Goal: Check status: Check status

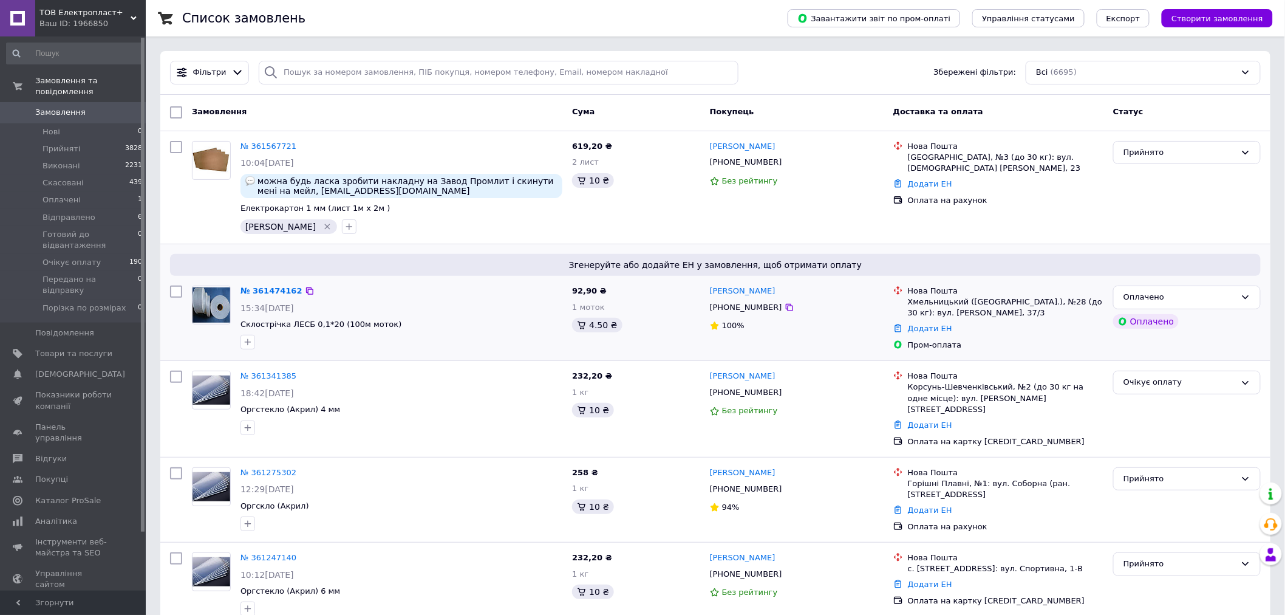
click at [434, 293] on div "№ 361474162" at bounding box center [401, 291] width 324 height 14
click at [72, 212] on span "Відправлено" at bounding box center [69, 217] width 53 height 11
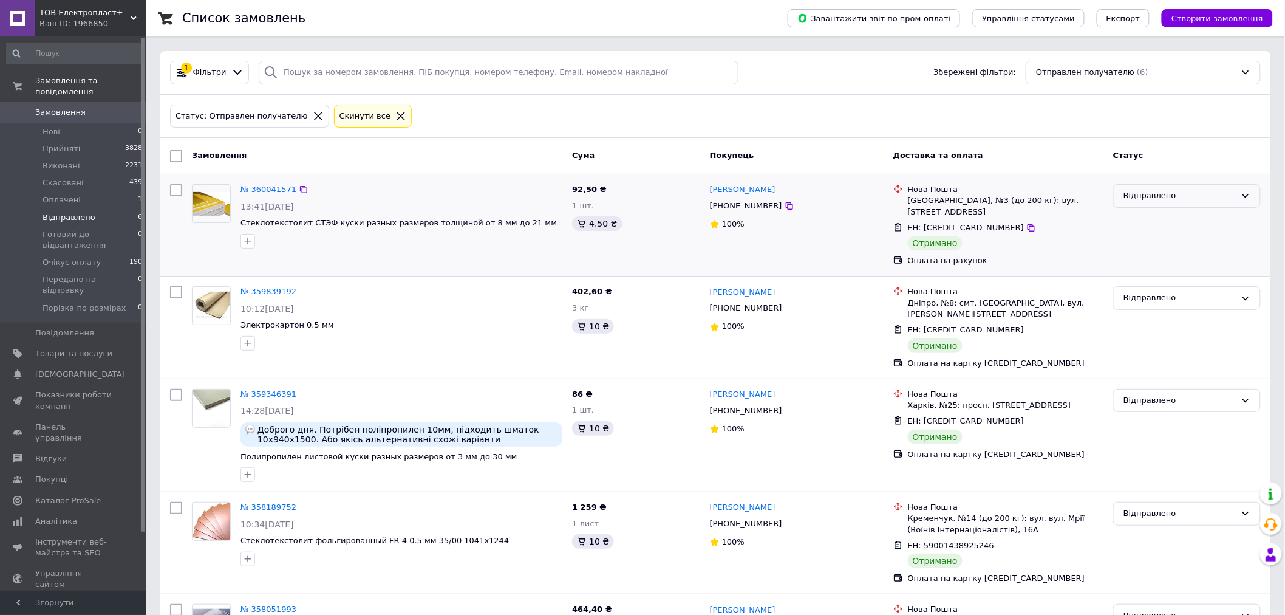
click at [1153, 193] on div "Відправлено" at bounding box center [1179, 195] width 112 height 13
click at [1160, 243] on li "Виконано" at bounding box center [1187, 243] width 146 height 22
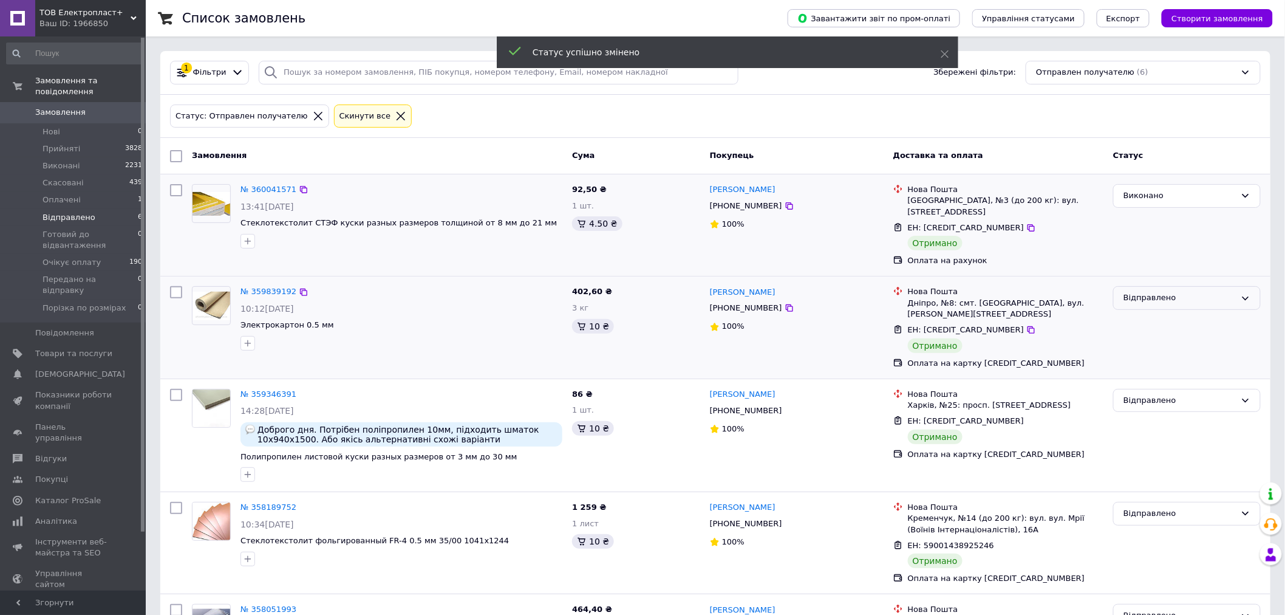
click at [1155, 300] on div "Відправлено" at bounding box center [1179, 297] width 112 height 13
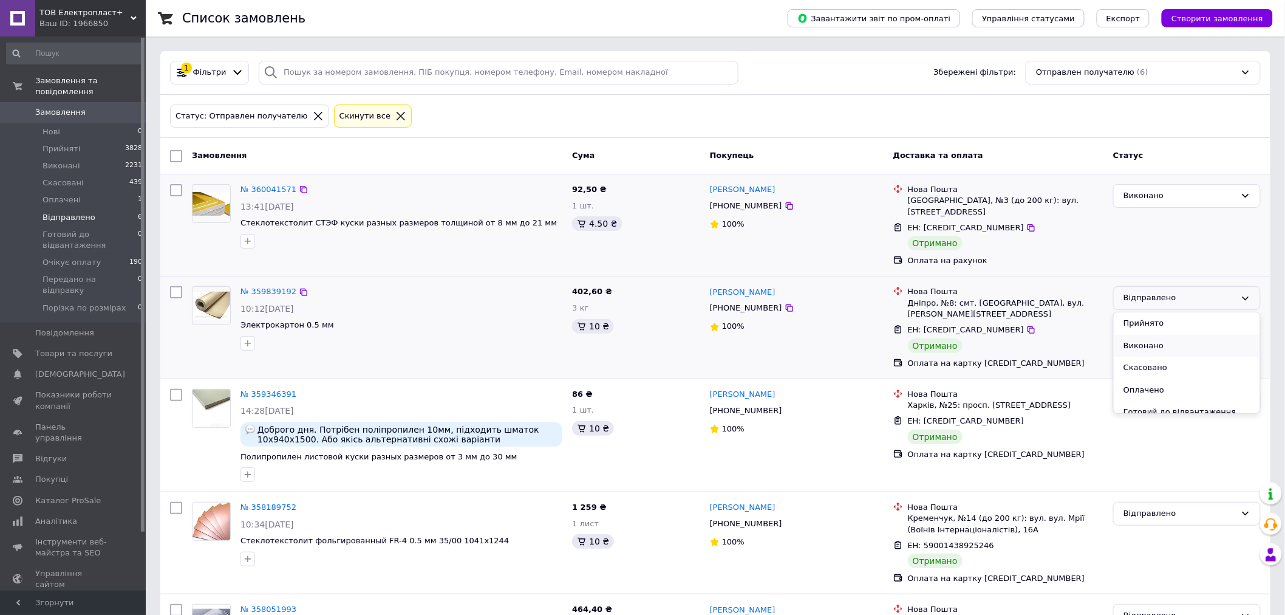
click at [1142, 342] on li "Виконано" at bounding box center [1187, 346] width 146 height 22
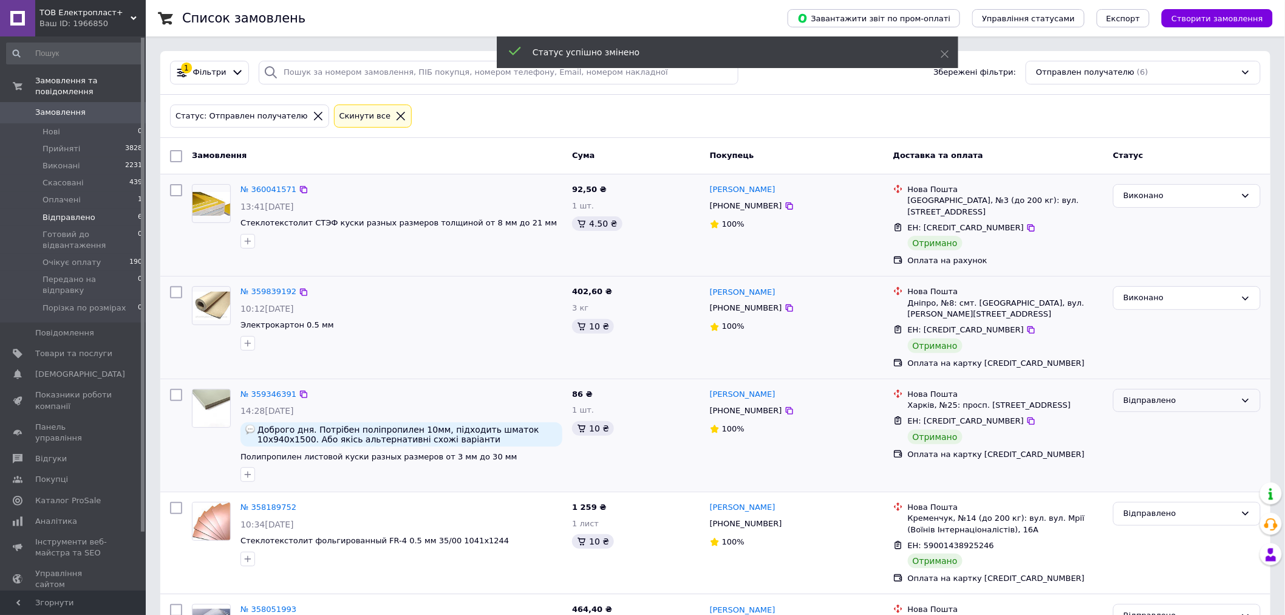
click at [1143, 403] on div "Відправлено" at bounding box center [1179, 400] width 112 height 13
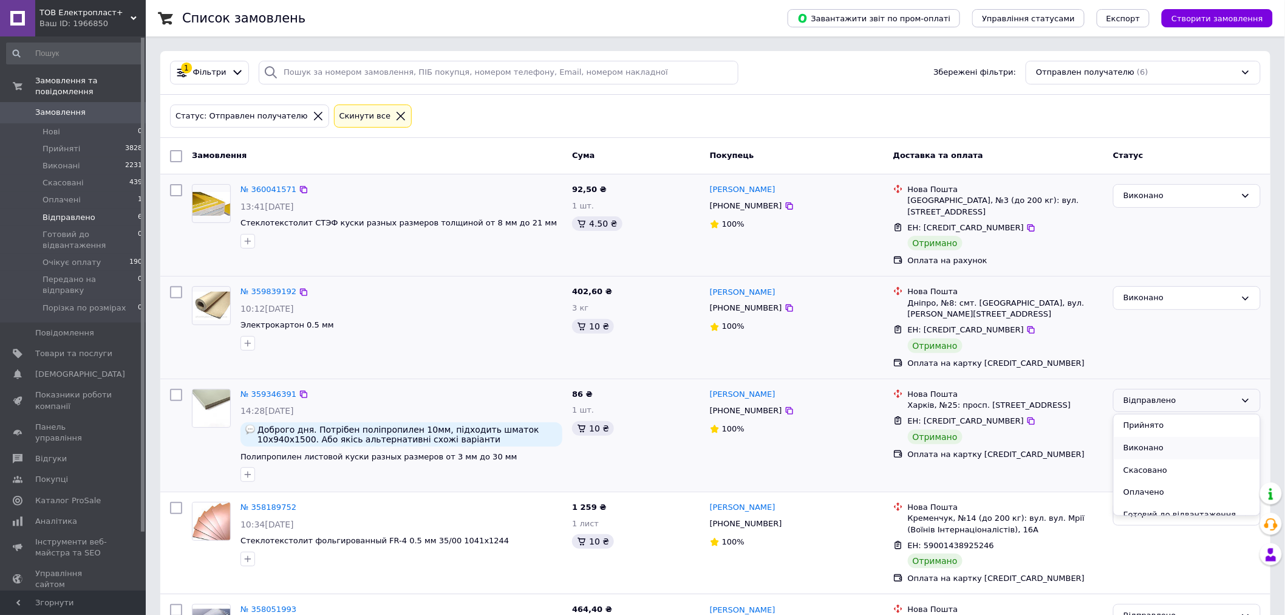
click at [1133, 451] on li "Виконано" at bounding box center [1187, 448] width 146 height 22
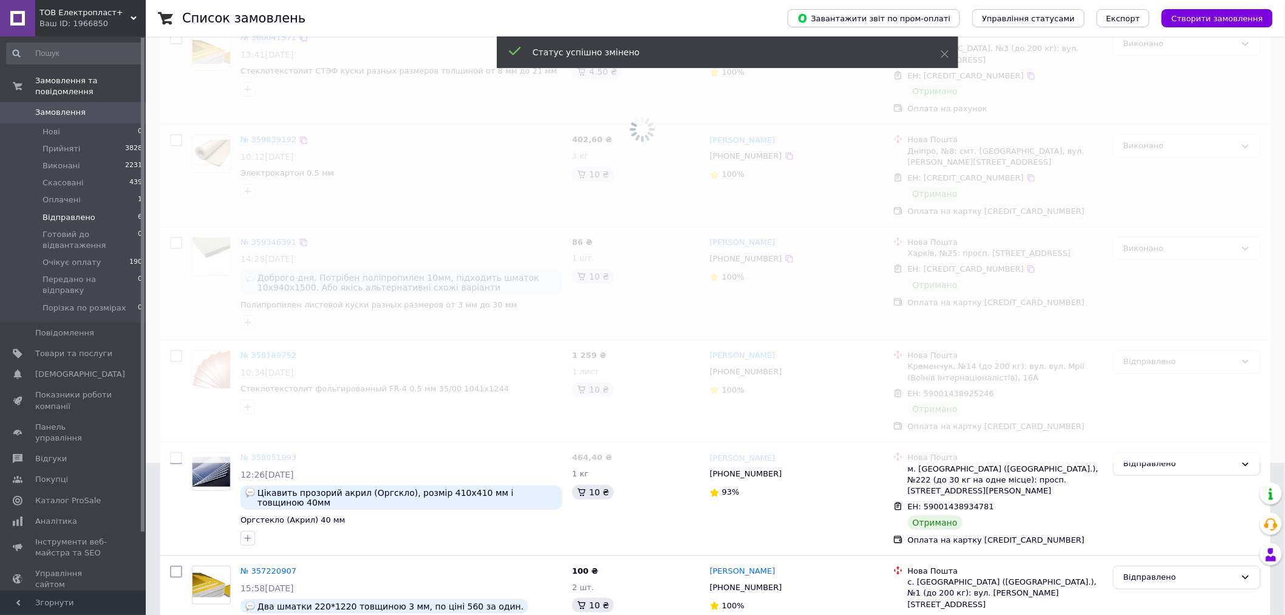
scroll to position [200, 0]
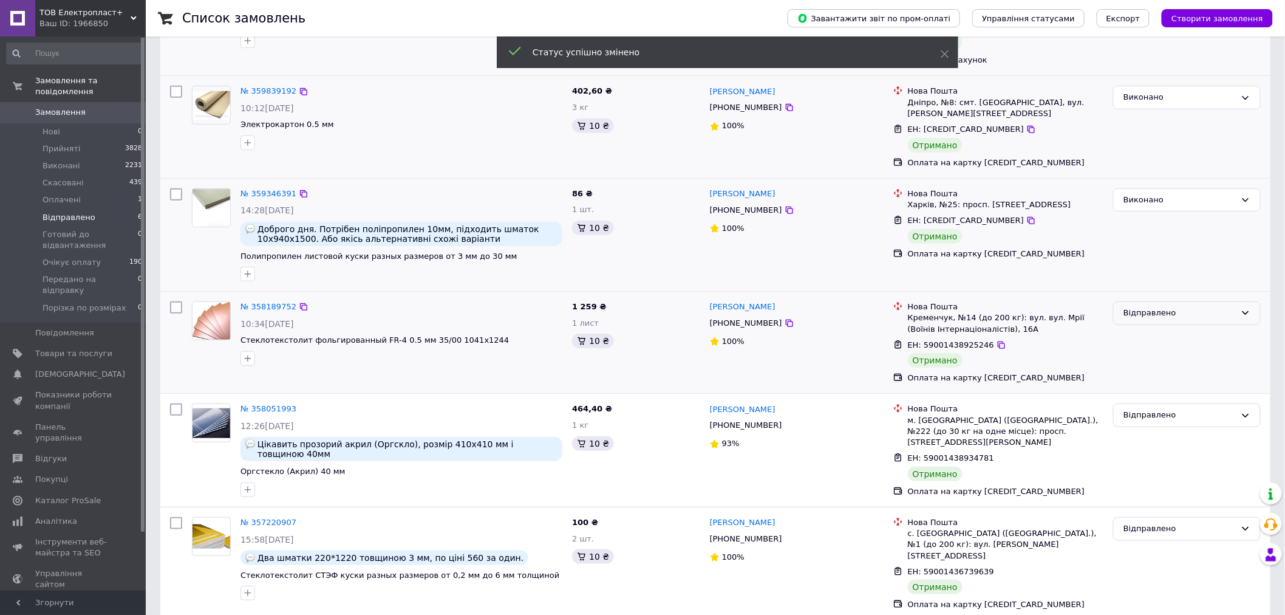
click at [1144, 313] on div "Відправлено" at bounding box center [1179, 313] width 112 height 13
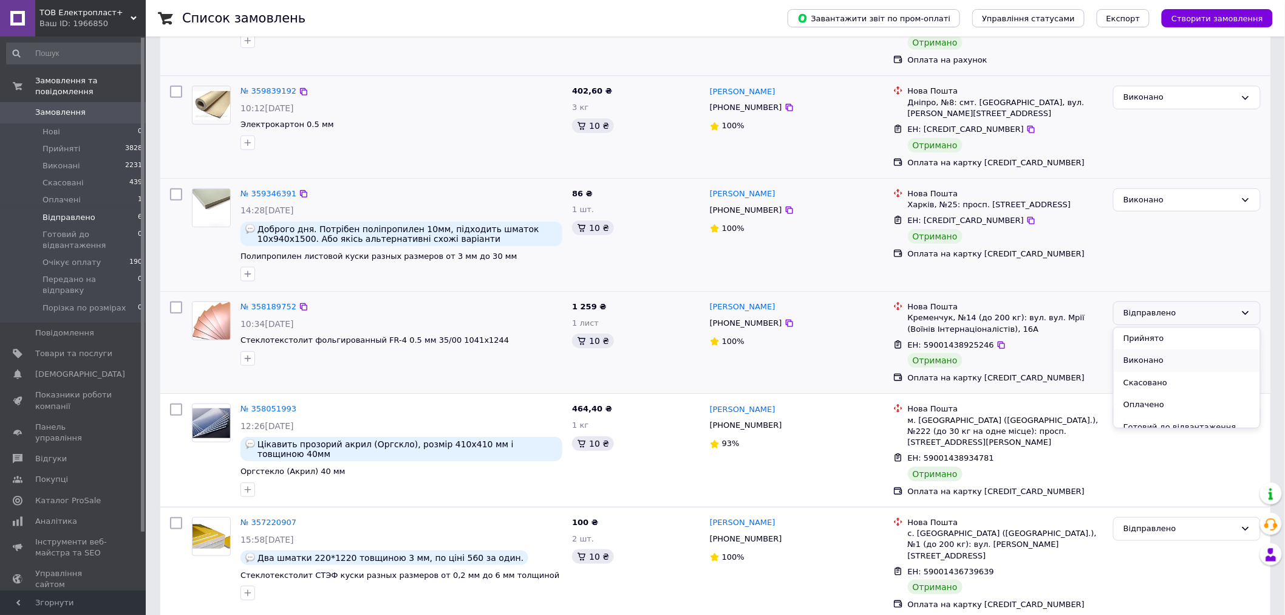
click at [1142, 361] on li "Виконано" at bounding box center [1187, 360] width 146 height 22
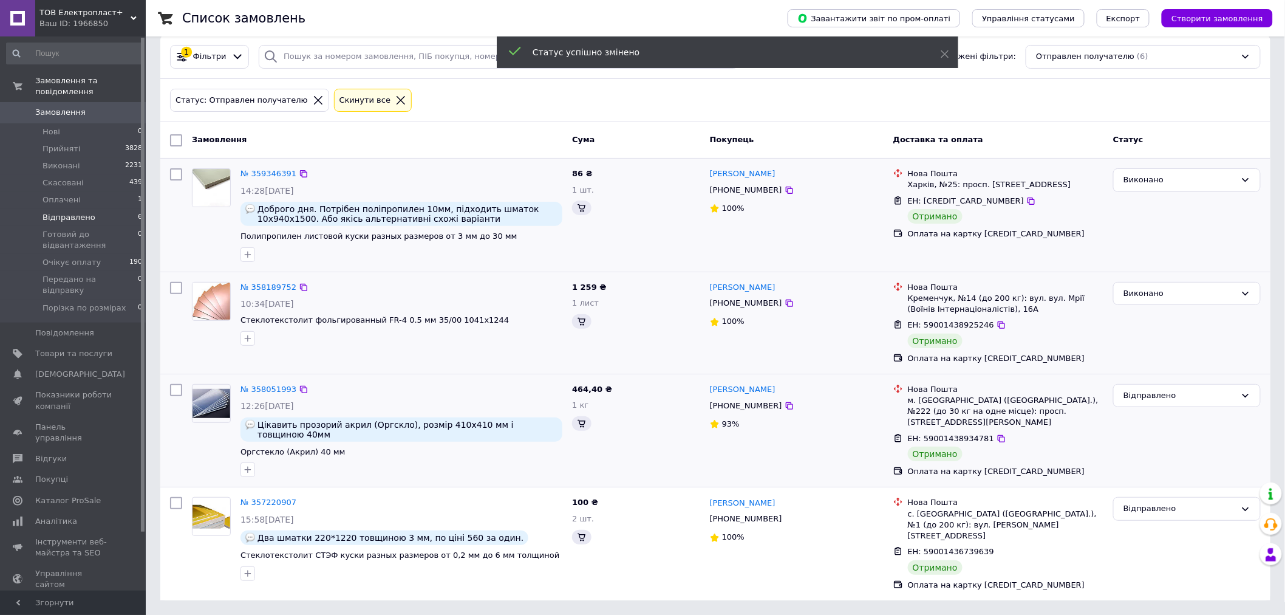
scroll to position [0, 0]
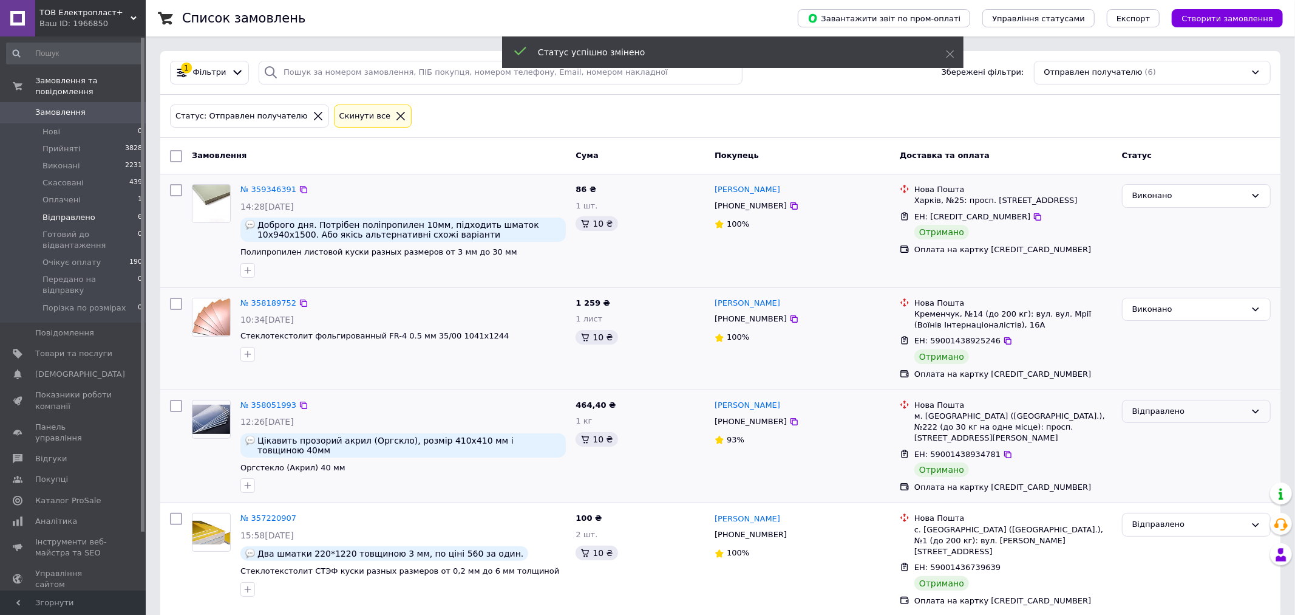
click at [1150, 409] on div "Відправлено" at bounding box center [1190, 411] width 114 height 13
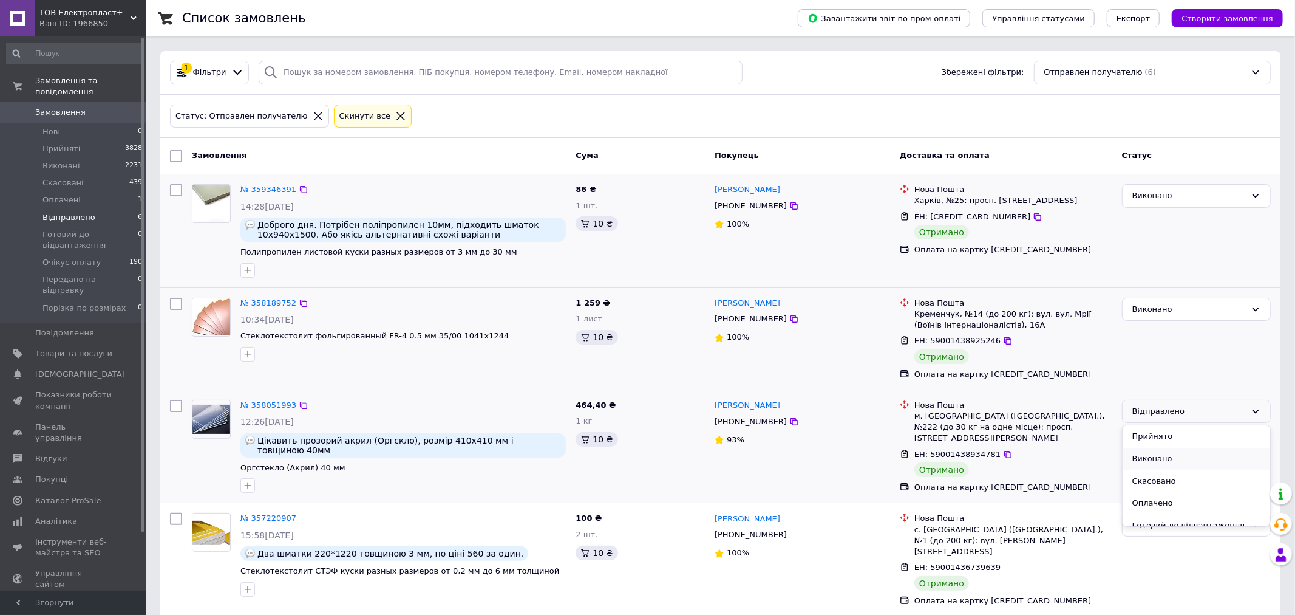
click at [1154, 456] on li "Виконано" at bounding box center [1197, 459] width 148 height 22
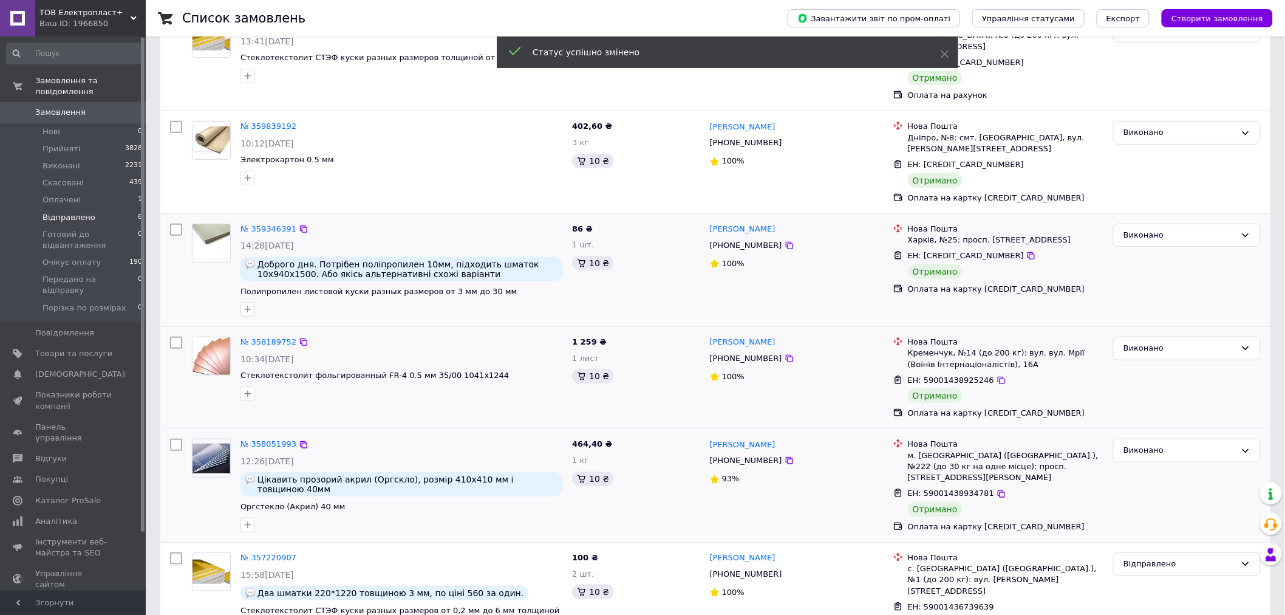
scroll to position [200, 0]
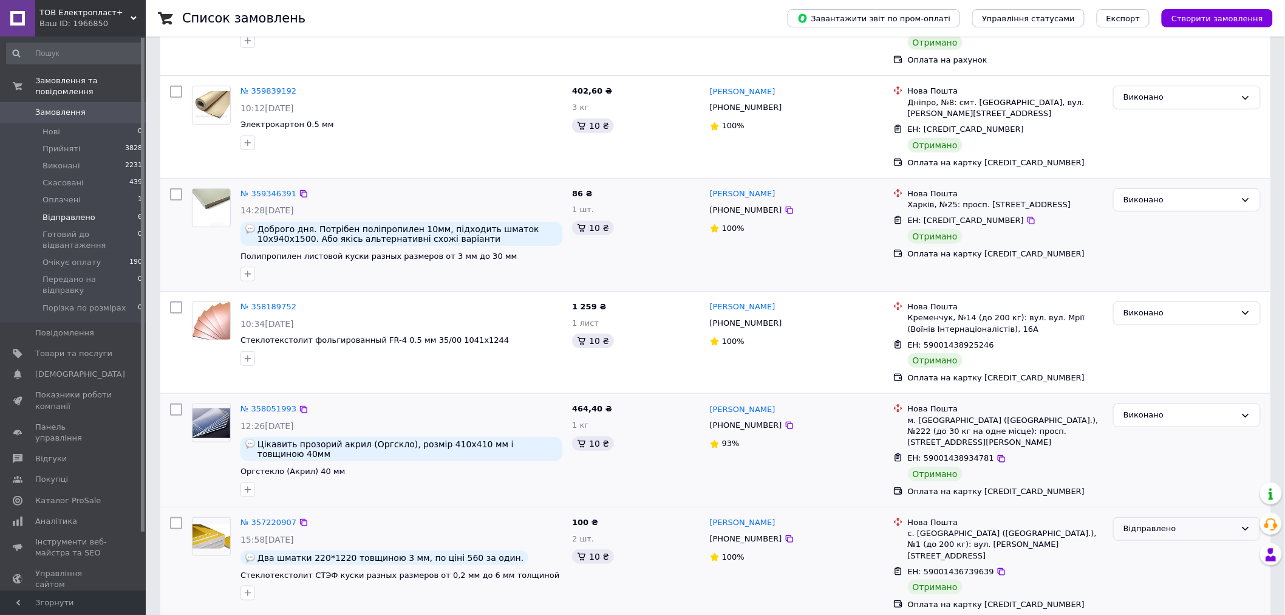
click at [1132, 522] on div "Відправлено" at bounding box center [1179, 528] width 112 height 13
click at [1148, 565] on li "Виконано" at bounding box center [1187, 576] width 146 height 22
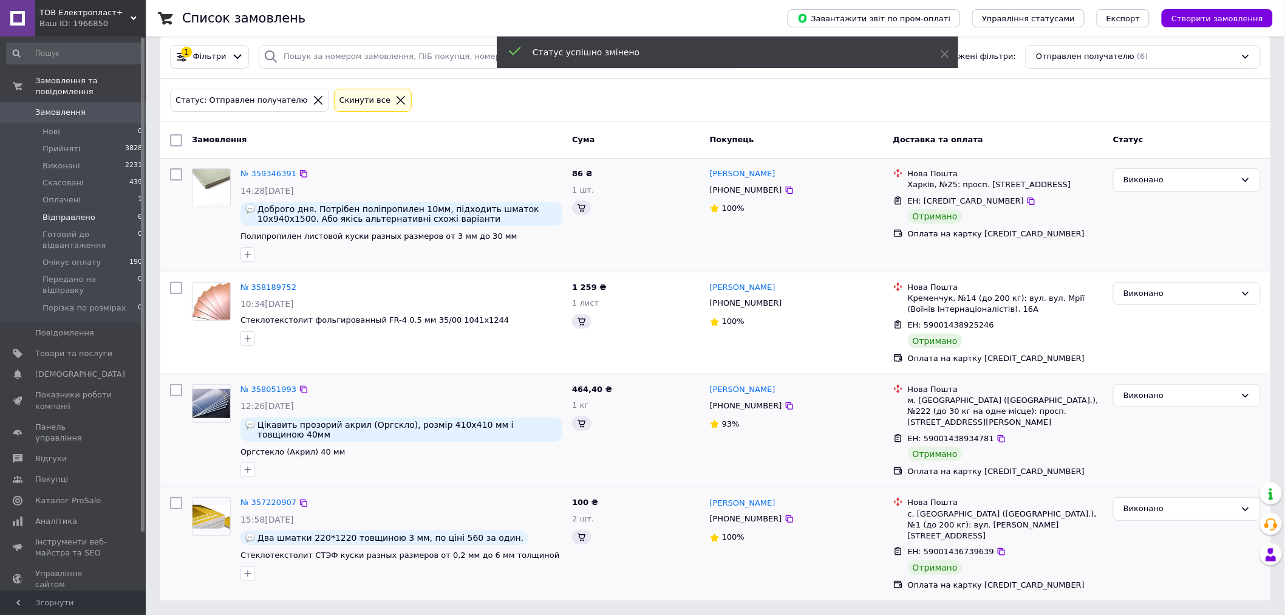
scroll to position [0, 0]
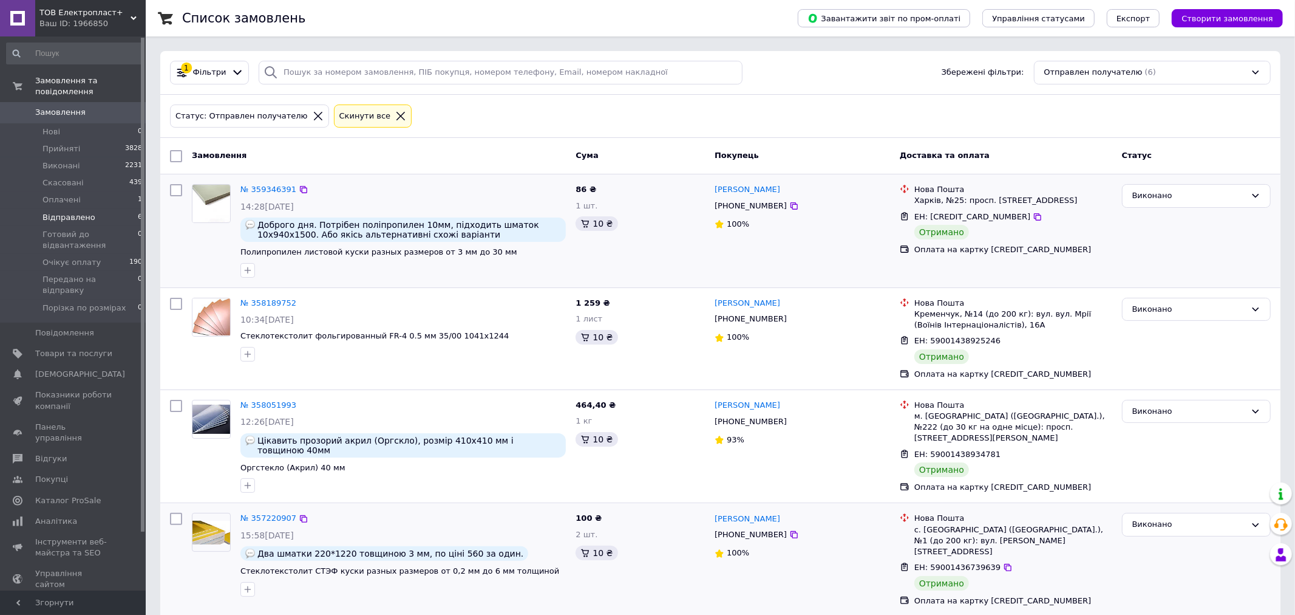
click at [61, 107] on span "Замовлення" at bounding box center [60, 112] width 50 height 11
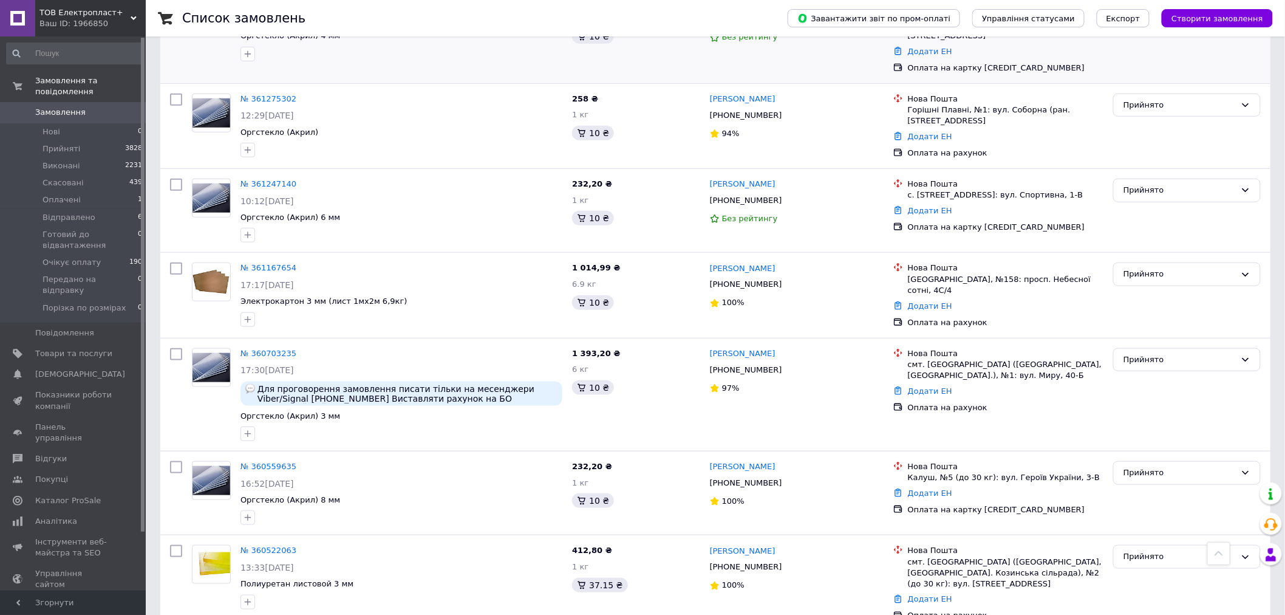
scroll to position [404, 0]
